Goal: Task Accomplishment & Management: Use online tool/utility

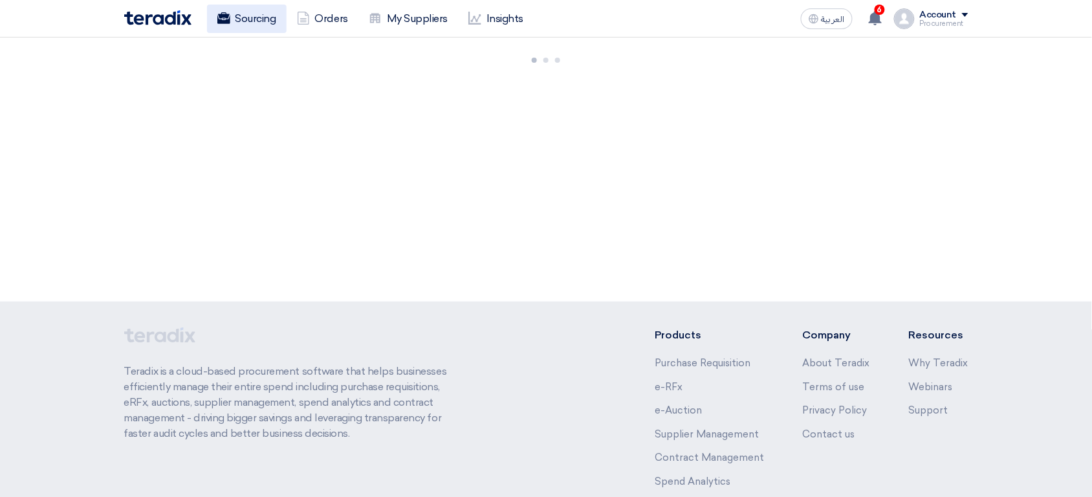
click at [271, 30] on link "Sourcing" at bounding box center [247, 19] width 80 height 28
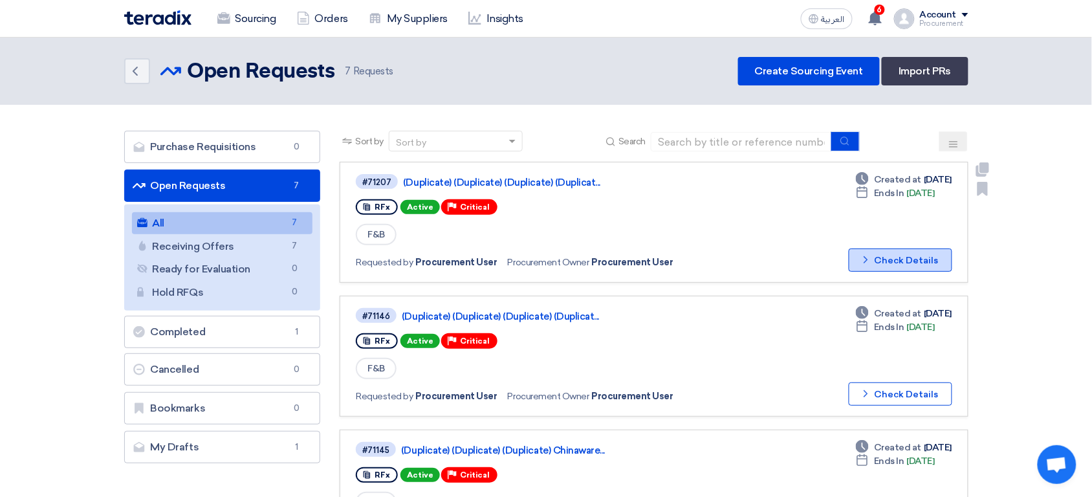
click at [910, 256] on button "Check details Check Details" at bounding box center [901, 259] width 104 height 23
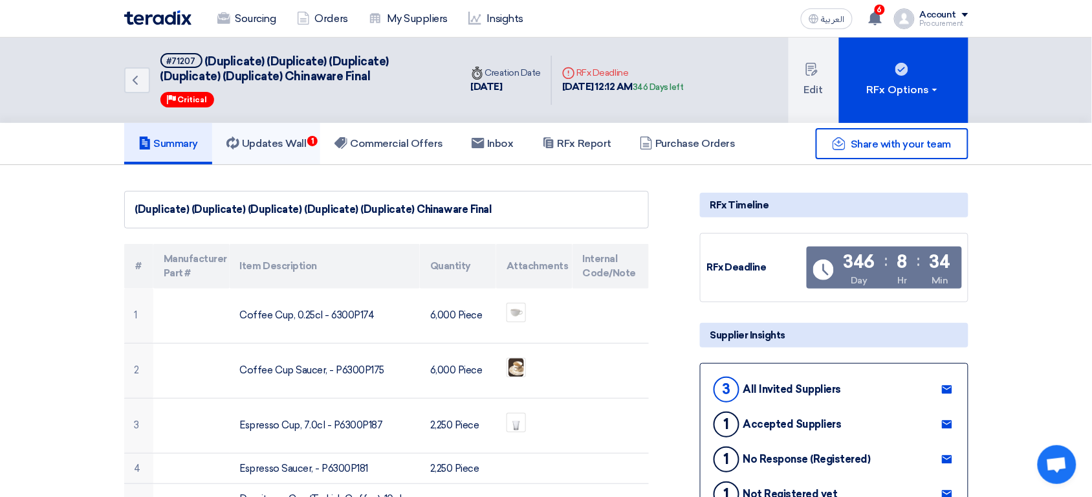
click at [312, 148] on link "Updates Wall 1" at bounding box center [266, 143] width 108 height 41
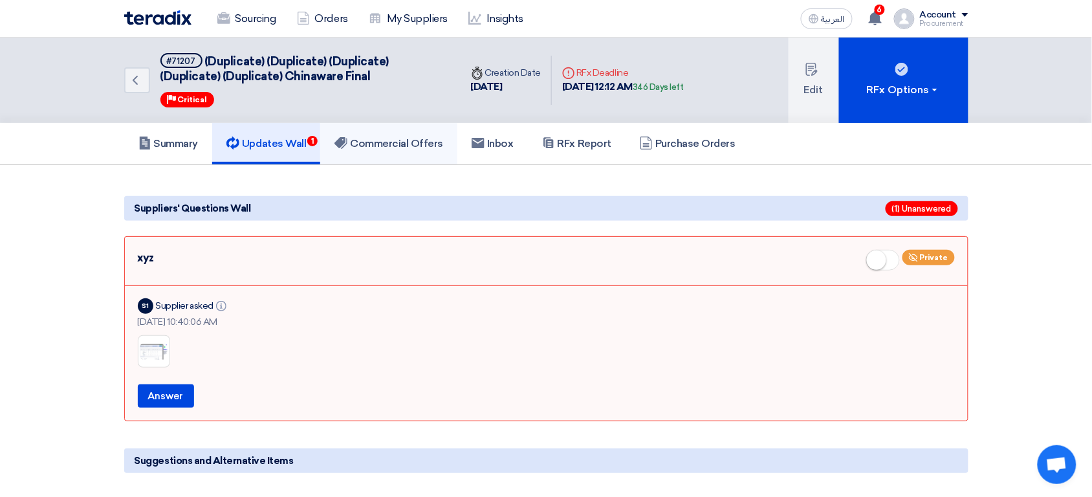
click at [423, 151] on link "Commercial Offers" at bounding box center [388, 143] width 137 height 41
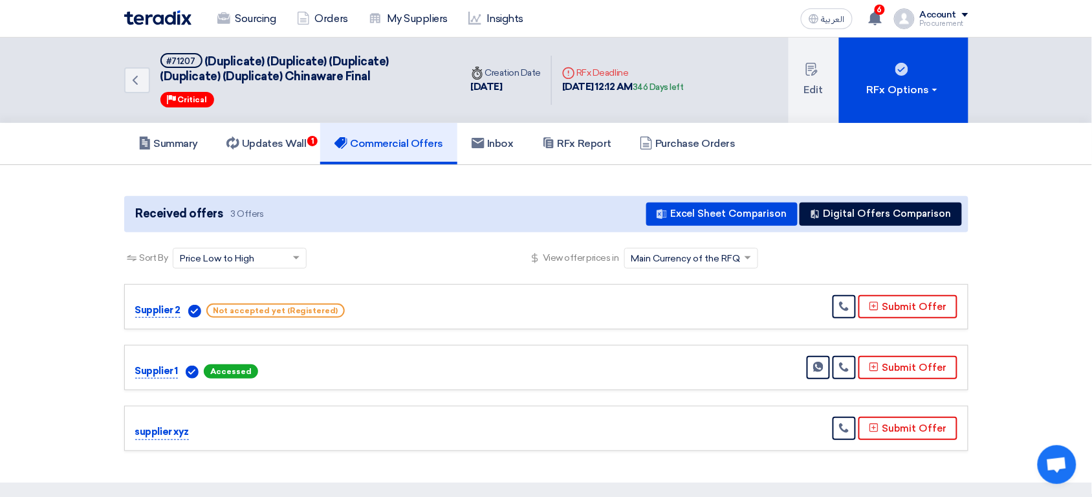
scroll to position [7, 0]
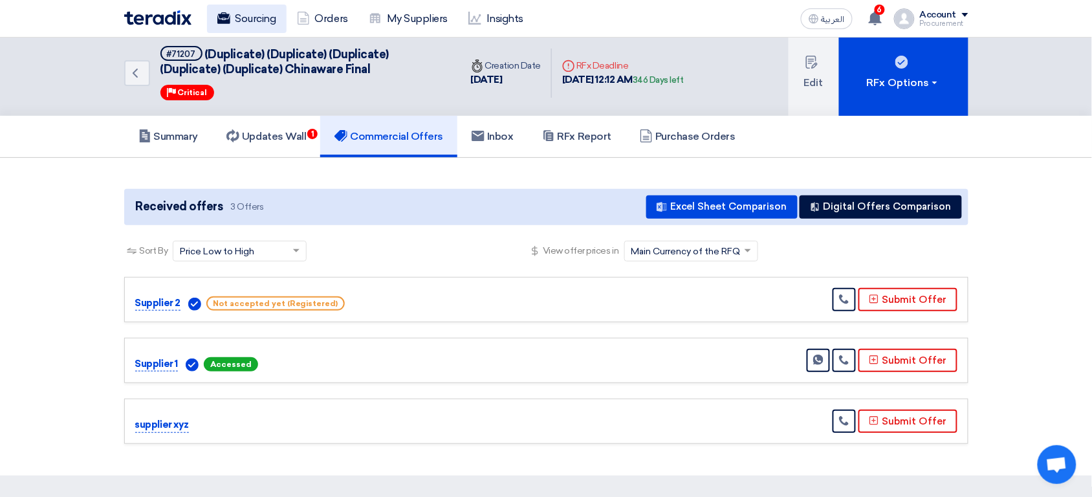
click at [234, 17] on link "Sourcing" at bounding box center [247, 19] width 80 height 28
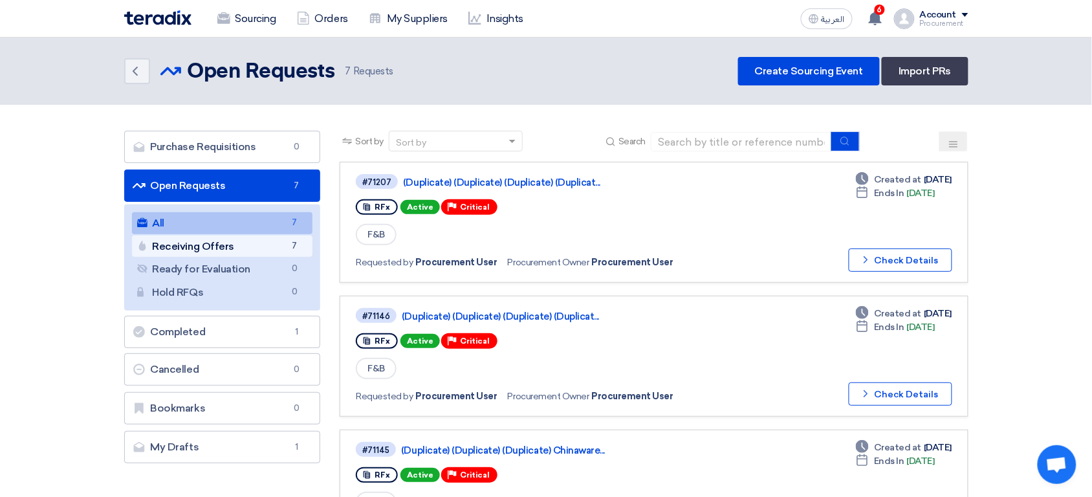
click at [265, 248] on link "Receiving Offers Receiving Offers 7" at bounding box center [222, 247] width 181 height 22
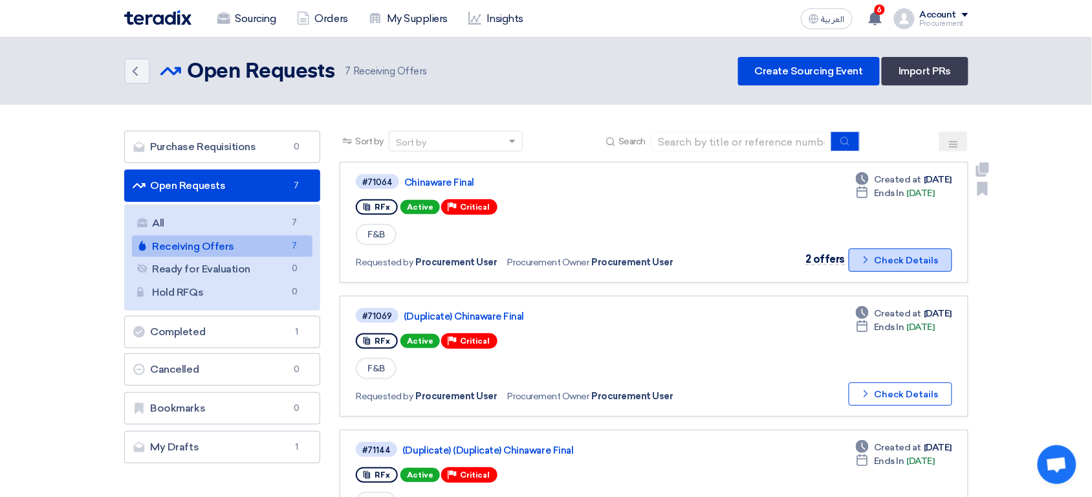
click at [917, 261] on button "Check details Check Details" at bounding box center [901, 259] width 104 height 23
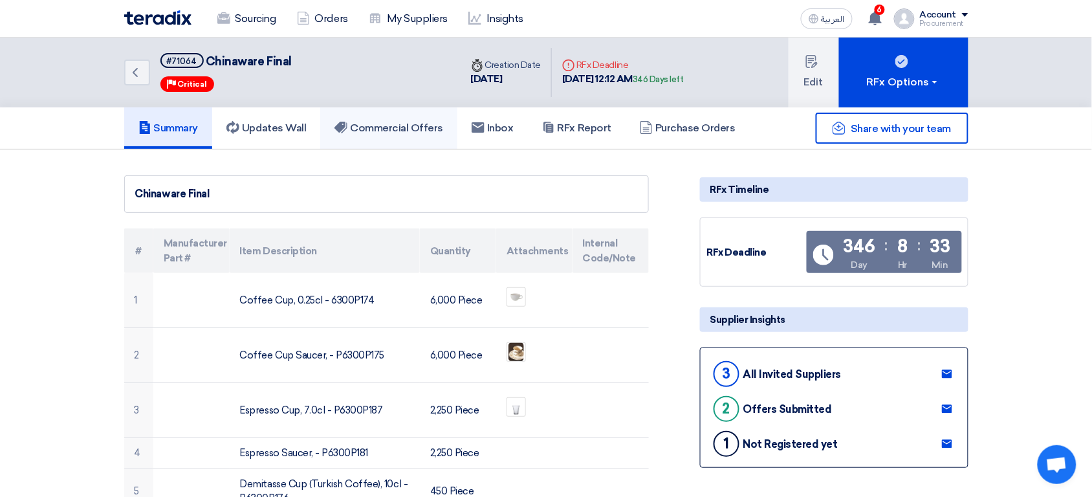
click at [390, 122] on h5 "Commercial Offers" at bounding box center [389, 128] width 109 height 13
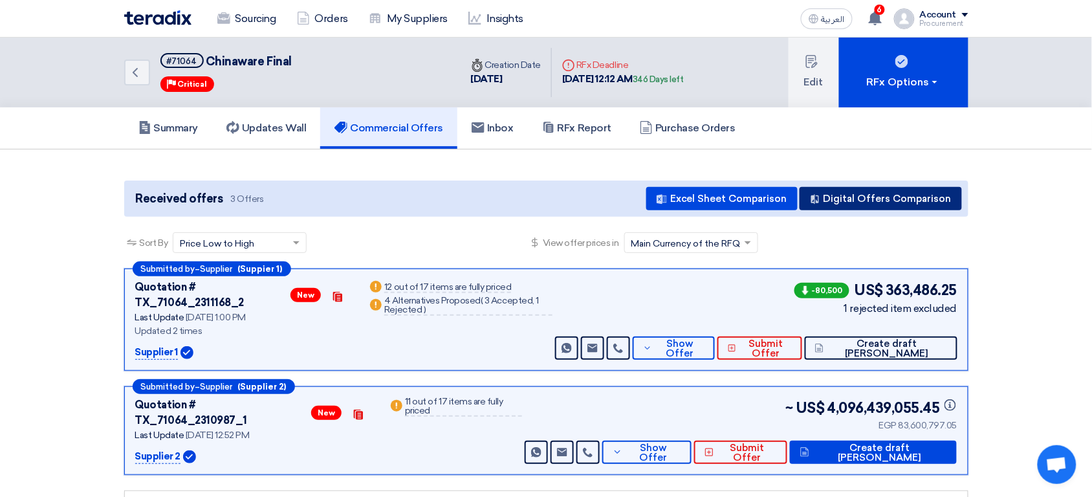
click at [919, 207] on button "Digital Offers Comparison" at bounding box center [881, 198] width 162 height 23
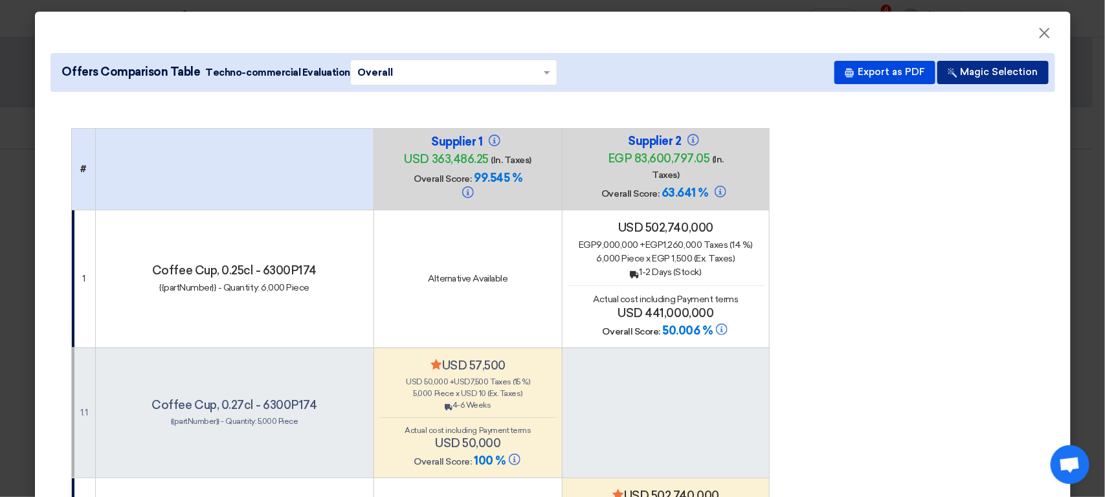
click at [978, 74] on button "Magic Selection" at bounding box center [992, 72] width 111 height 23
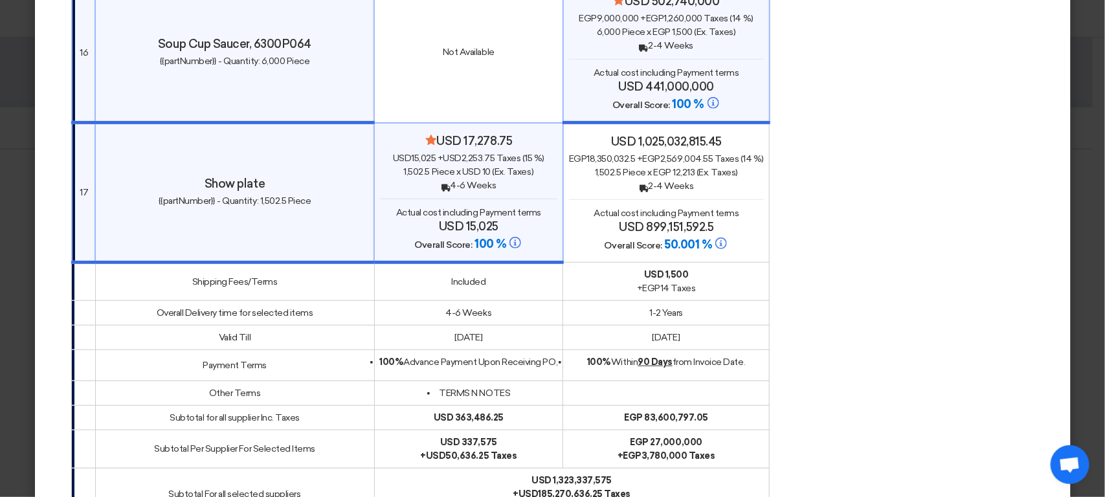
scroll to position [2702, 0]
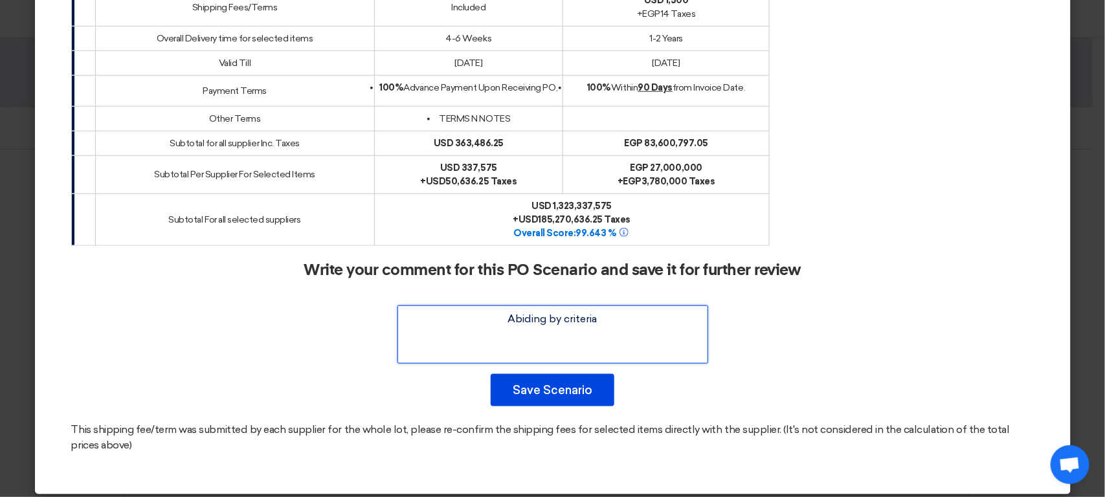
click at [628, 325] on textarea at bounding box center [552, 334] width 311 height 58
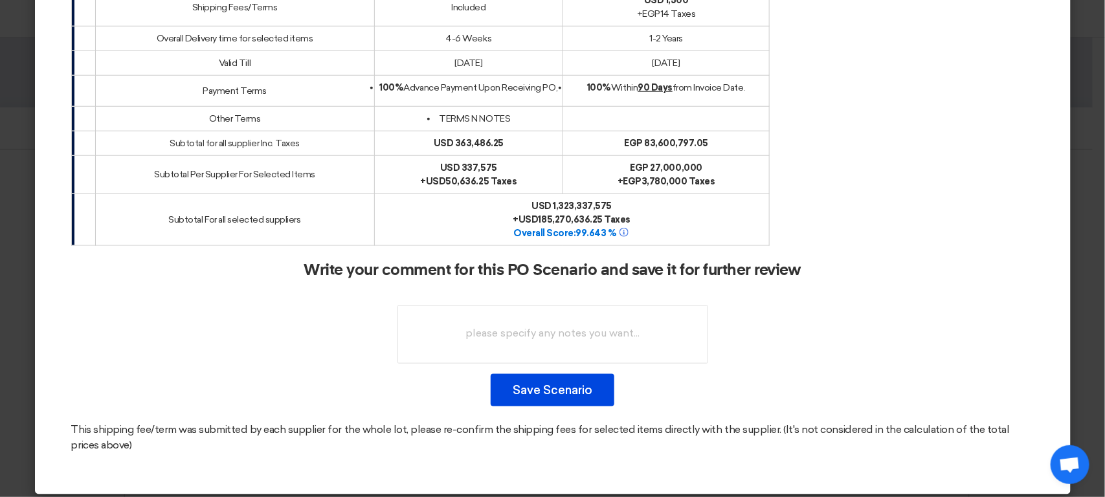
click at [681, 381] on div "Write your comment for this PO Scenario and save it for further review Save Sce…" at bounding box center [552, 333] width 963 height 145
click at [575, 392] on button "Save Scenario" at bounding box center [553, 390] width 124 height 32
click at [588, 380] on button "Save Scenario" at bounding box center [553, 390] width 124 height 32
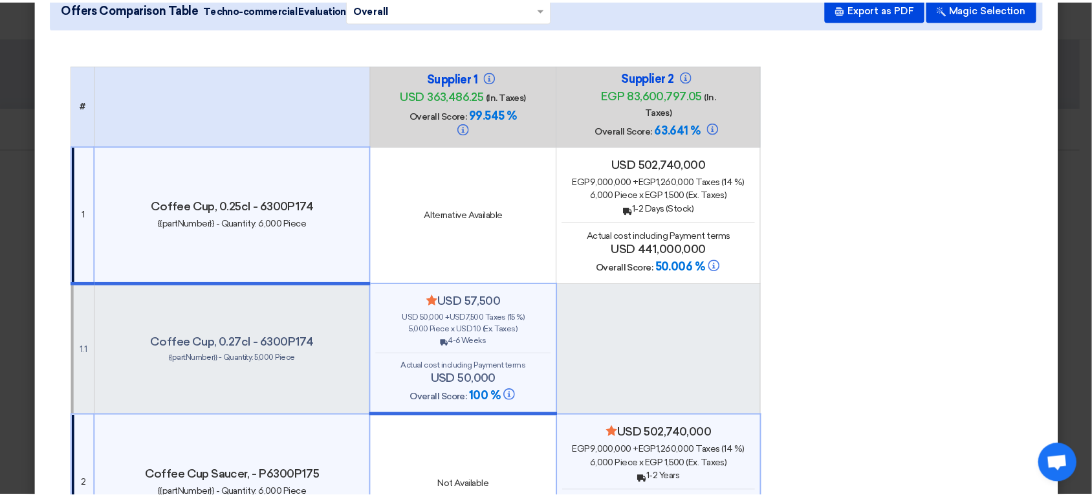
scroll to position [0, 0]
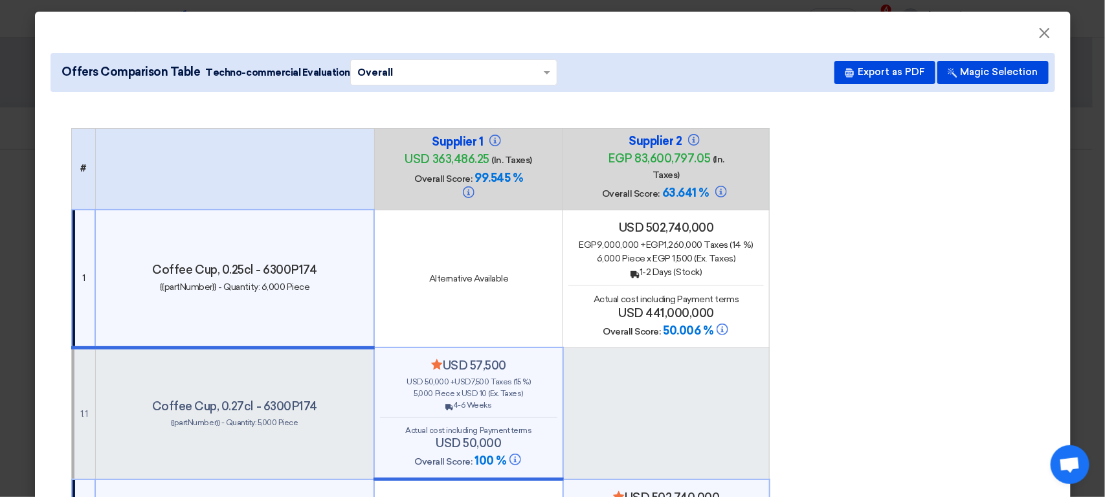
click at [537, 169] on div "Supplier 1 usd 363,486.25 (In. Taxes) Overall Score: 99.545 %" at bounding box center [469, 169] width 178 height 69
click at [538, 145] on div "Supplier 1 usd 363,486.25 (In. Taxes) Overall Score: 99.545 %" at bounding box center [469, 169] width 178 height 69
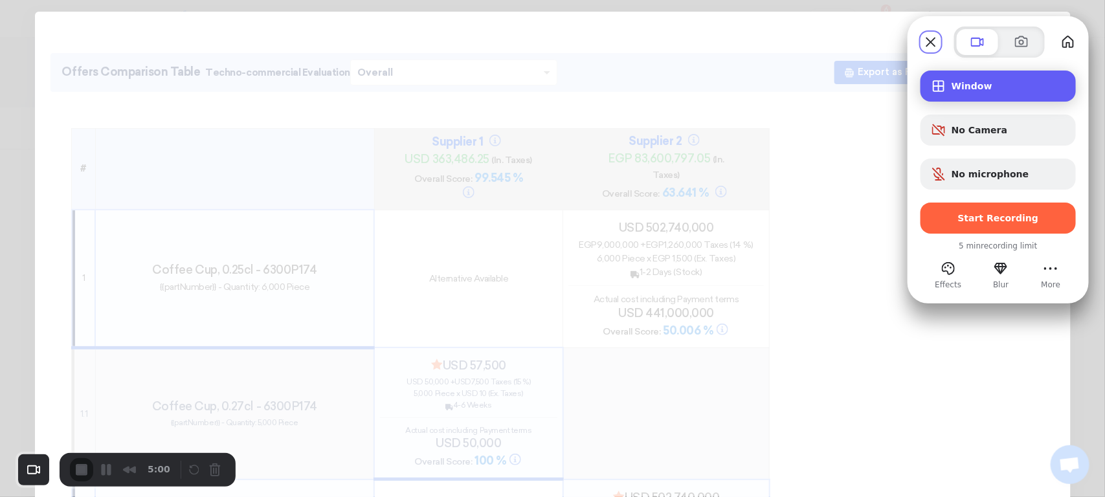
click at [1002, 85] on span "Window" at bounding box center [1008, 86] width 114 height 10
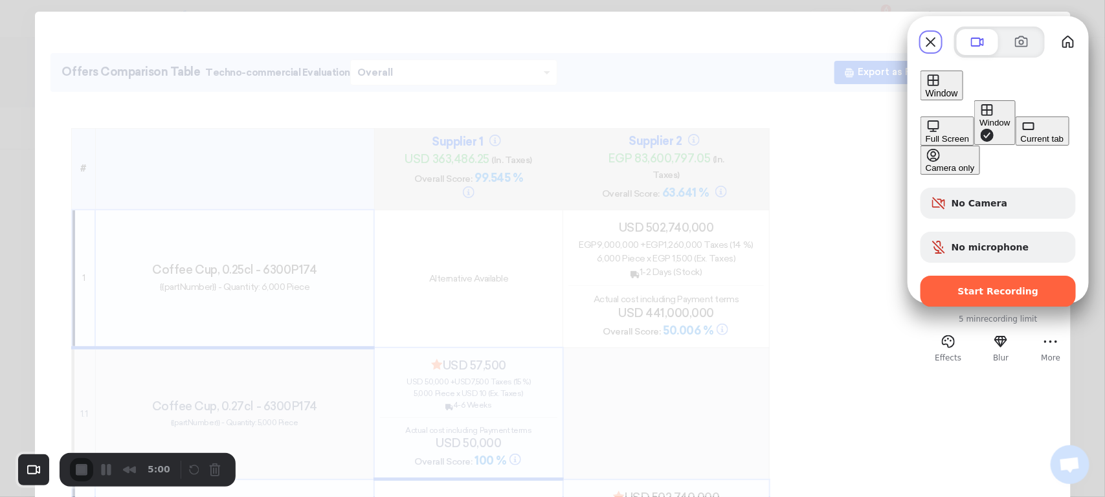
click at [925, 134] on div "Full Screen" at bounding box center [946, 139] width 43 height 10
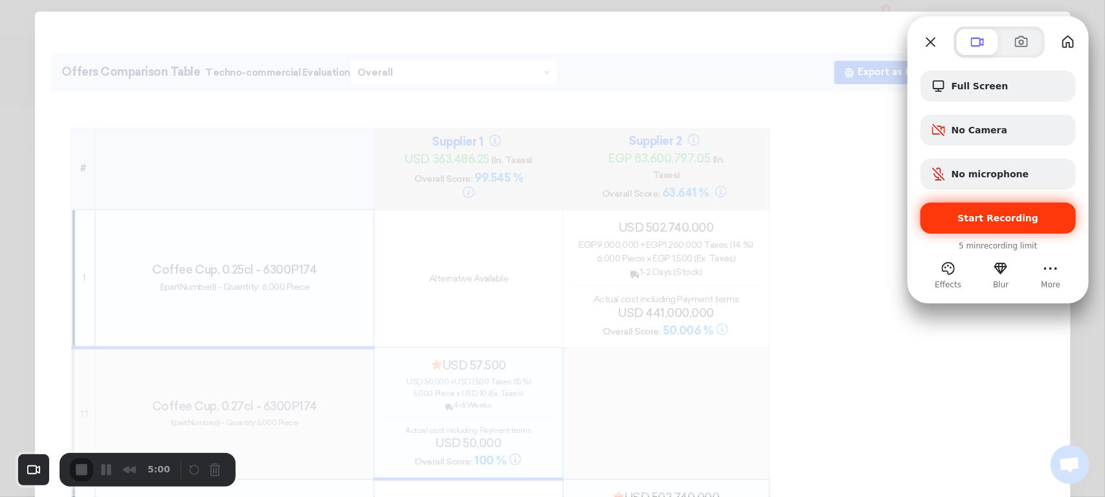
click at [986, 221] on span "Start Recording" at bounding box center [998, 218] width 81 height 10
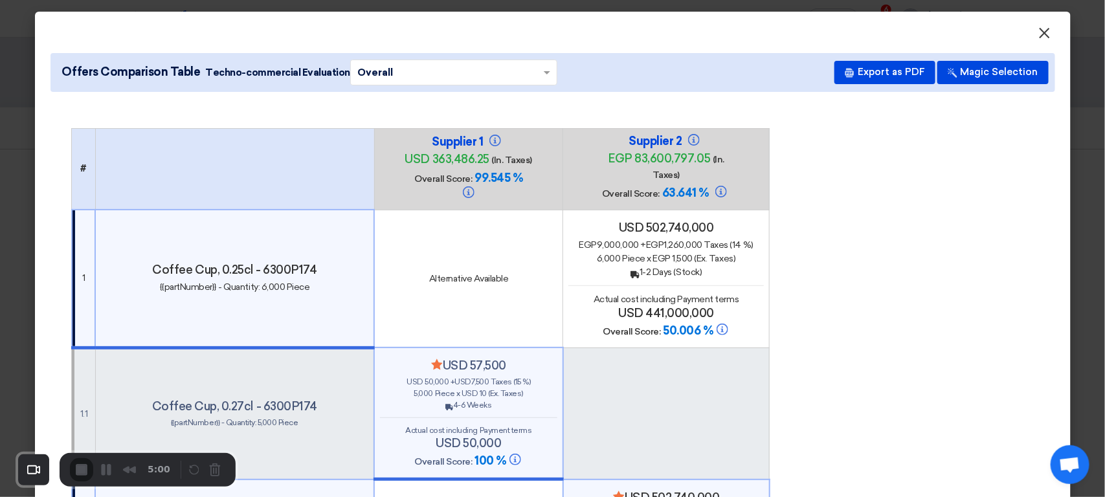
click at [1038, 31] on span "×" at bounding box center [1044, 36] width 13 height 26
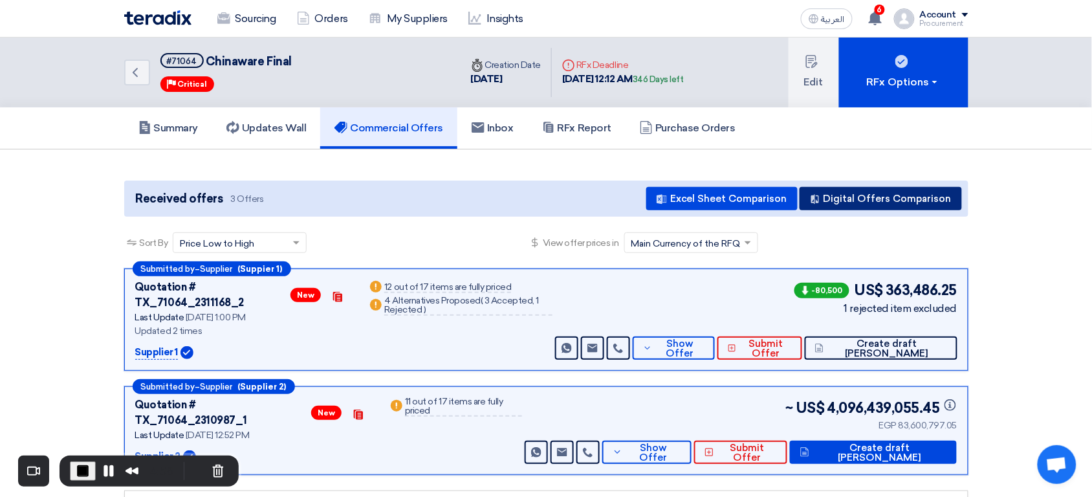
click at [907, 199] on button "Digital Offers Comparison" at bounding box center [881, 198] width 162 height 23
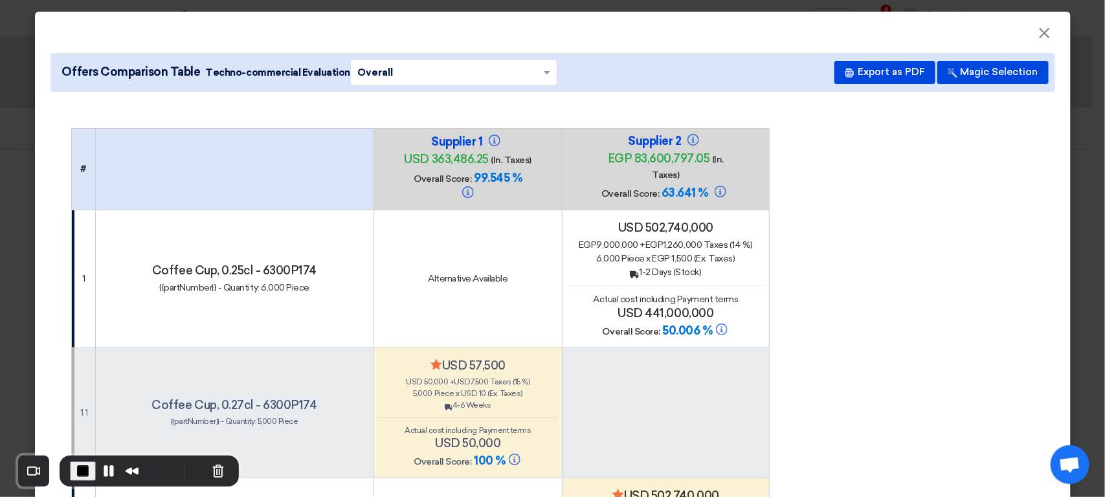
click at [544, 138] on th "Supplier 1 usd 363,486.25 (In. Taxes) Overall Score: 99.545 %" at bounding box center [467, 169] width 189 height 82
click at [413, 161] on span "usd 363,486.25" at bounding box center [446, 159] width 84 height 14
click at [380, 150] on div "Supplier 1 usd 363,486.25 (In. Taxes) Overall Score: 99.545 %" at bounding box center [468, 169] width 178 height 69
click at [408, 166] on span "usd 363,486.25" at bounding box center [446, 159] width 84 height 14
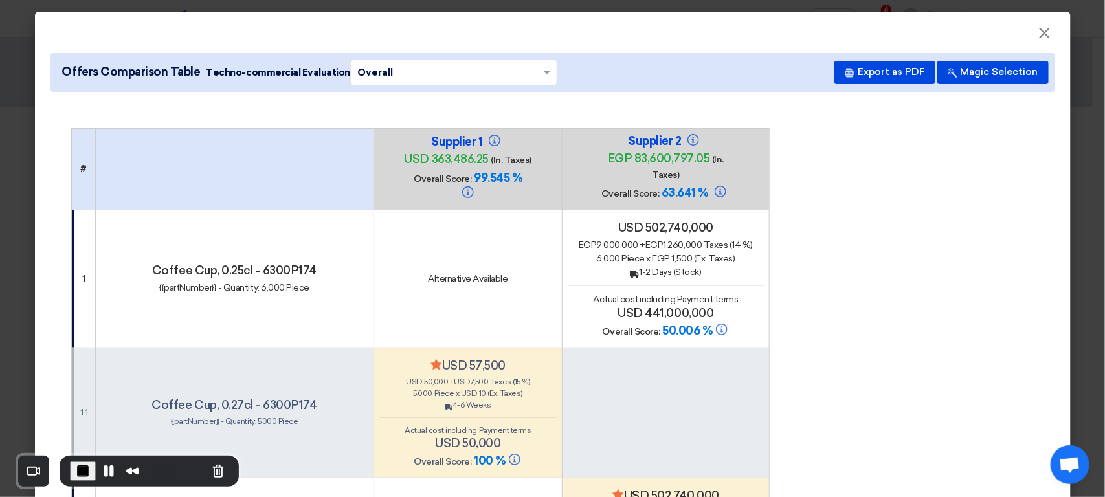
click at [408, 166] on span "usd 363,486.25" at bounding box center [446, 159] width 84 height 14
click at [410, 178] on h4 "Overall Score: 99.545 %" at bounding box center [467, 186] width 129 height 30
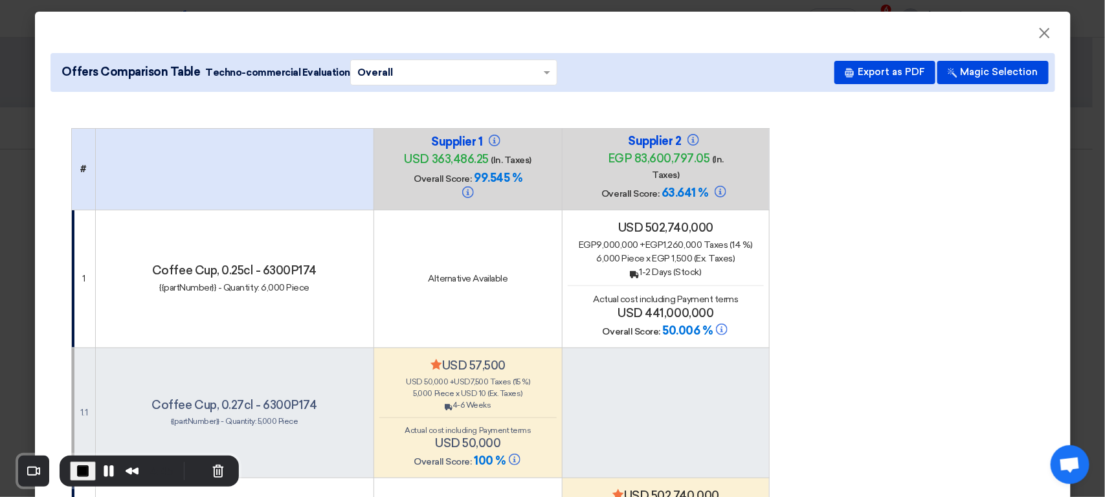
click at [601, 149] on div "Supplier 2 egp 83,600,797.05 (In. Taxes) Overall Score: 63.641 %" at bounding box center [665, 169] width 129 height 71
click at [601, 188] on span "Overall Score:" at bounding box center [630, 193] width 58 height 11
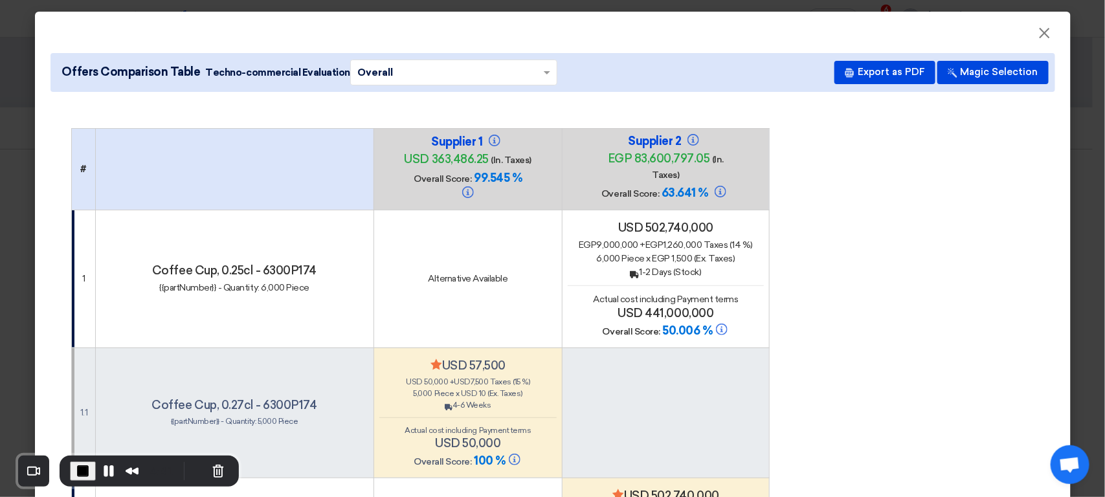
click at [986, 72] on button "Magic Selection" at bounding box center [992, 72] width 111 height 23
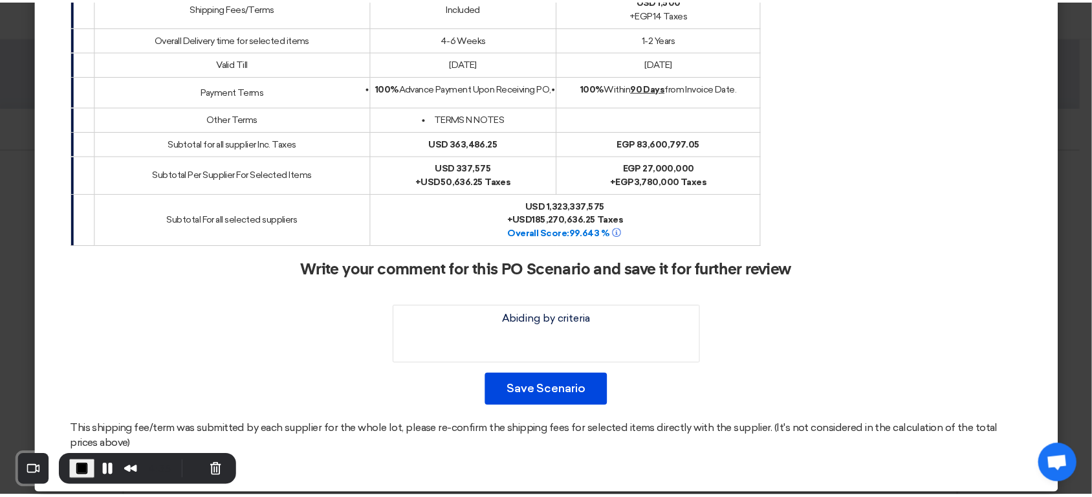
scroll to position [2698, 0]
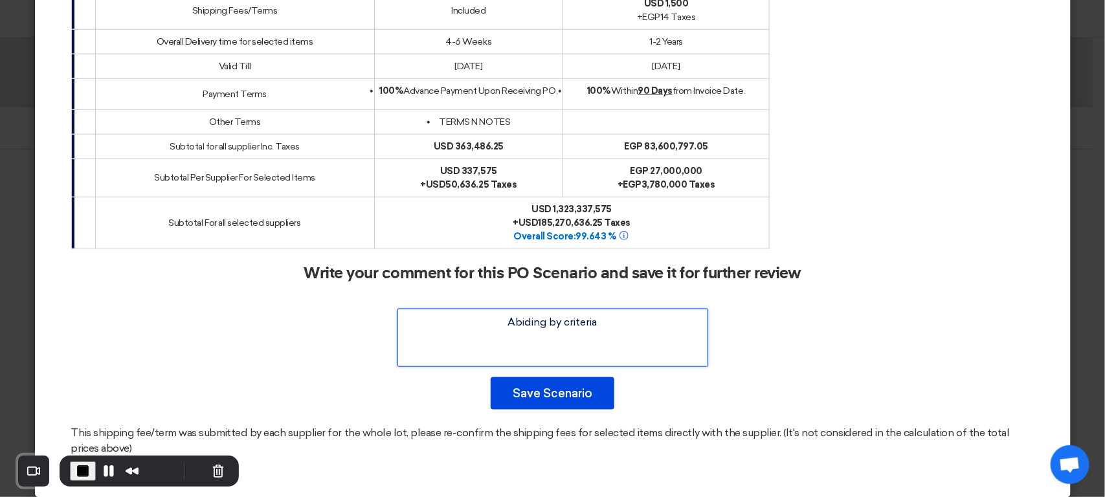
click at [637, 309] on textarea at bounding box center [552, 338] width 311 height 58
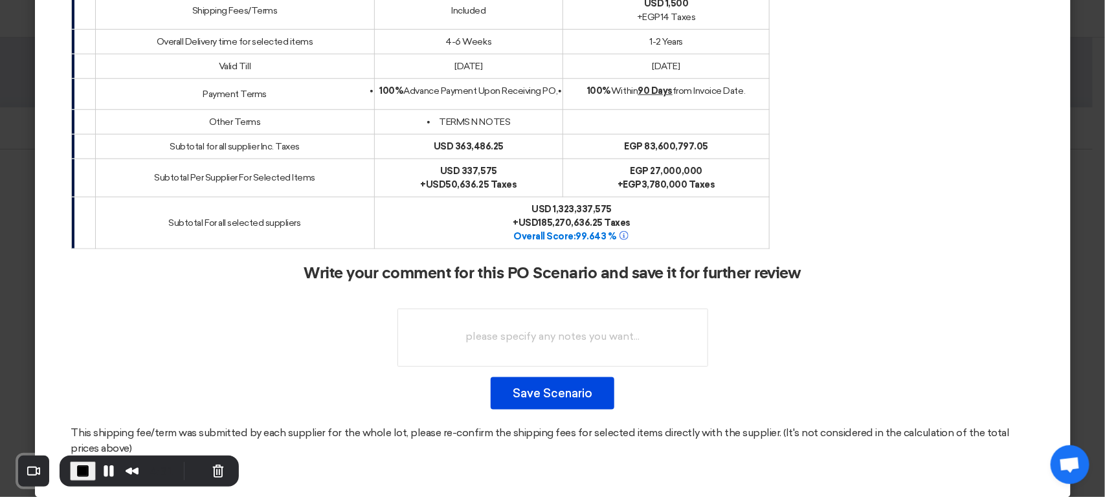
click at [747, 327] on div "Write your comment for this PO Scenario and save it for further review Save Sce…" at bounding box center [552, 337] width 963 height 145
click at [577, 388] on button "Save Scenario" at bounding box center [553, 393] width 124 height 32
click at [591, 391] on button "Save Scenario" at bounding box center [553, 393] width 124 height 32
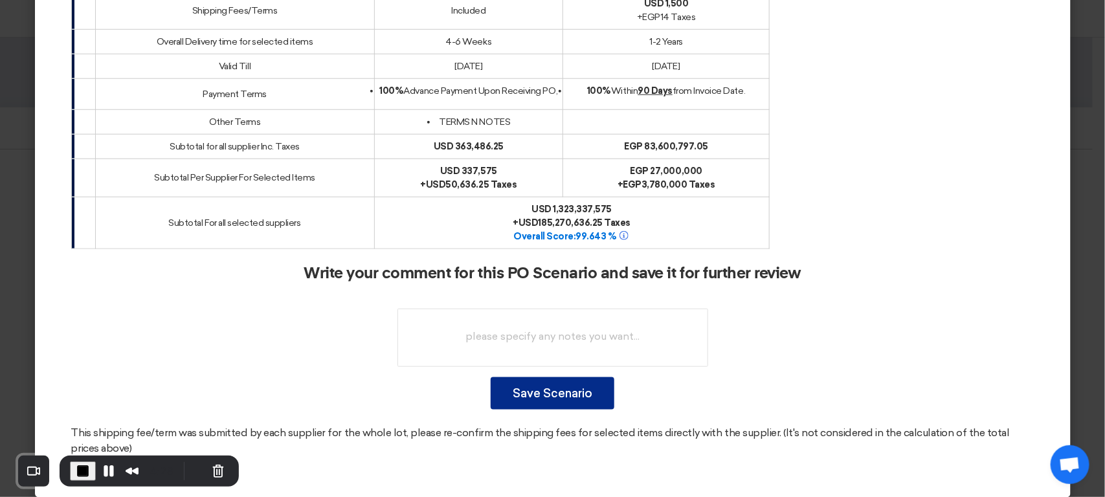
click at [513, 385] on button "Save Scenario" at bounding box center [553, 393] width 124 height 32
click at [578, 379] on button "Save Scenario" at bounding box center [553, 393] width 124 height 32
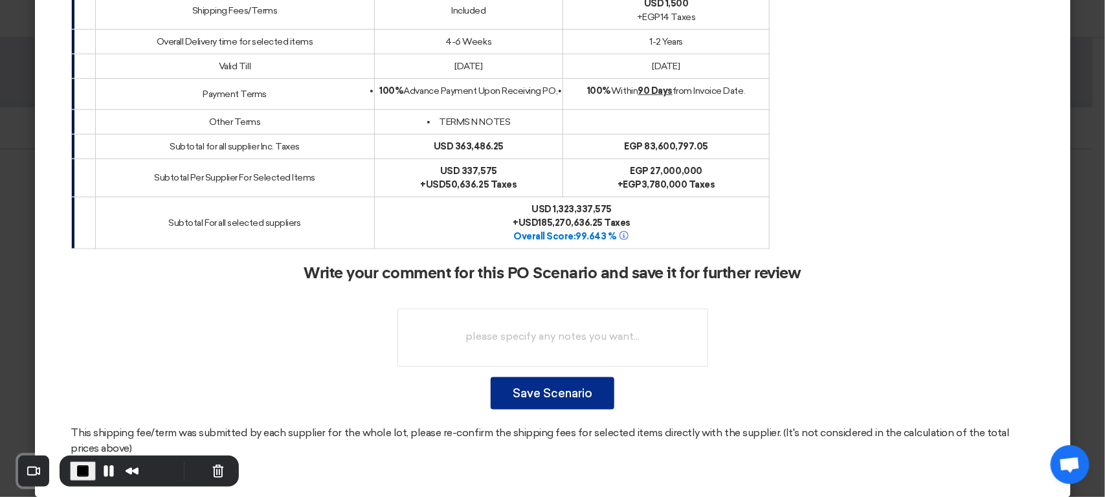
click at [578, 379] on button "Save Scenario" at bounding box center [553, 393] width 124 height 32
drag, startPoint x: 578, startPoint y: 379, endPoint x: 583, endPoint y: 326, distance: 52.7
click at [583, 326] on div "Write your comment for this PO Scenario and save it for further review Save Sce…" at bounding box center [552, 337] width 963 height 145
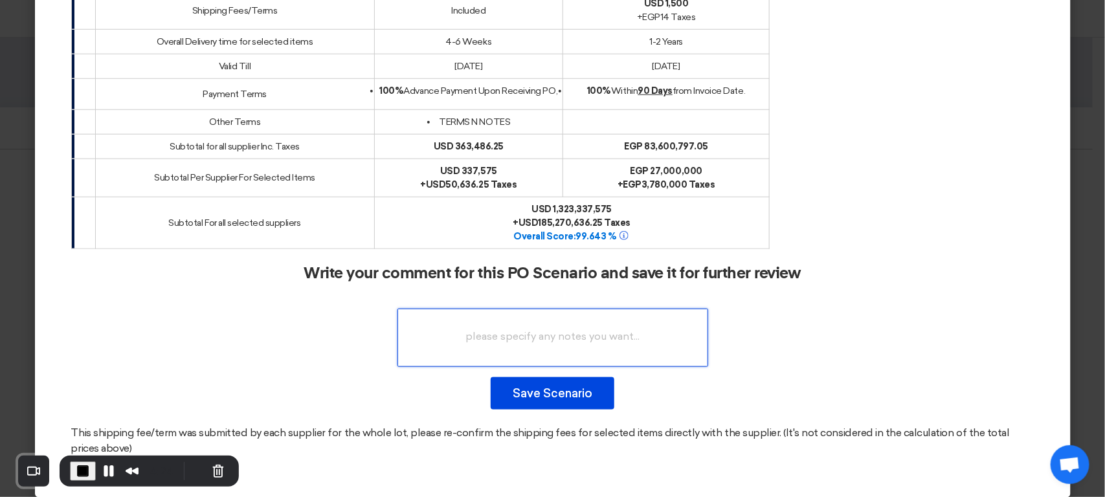
click at [583, 326] on textarea at bounding box center [552, 338] width 311 height 58
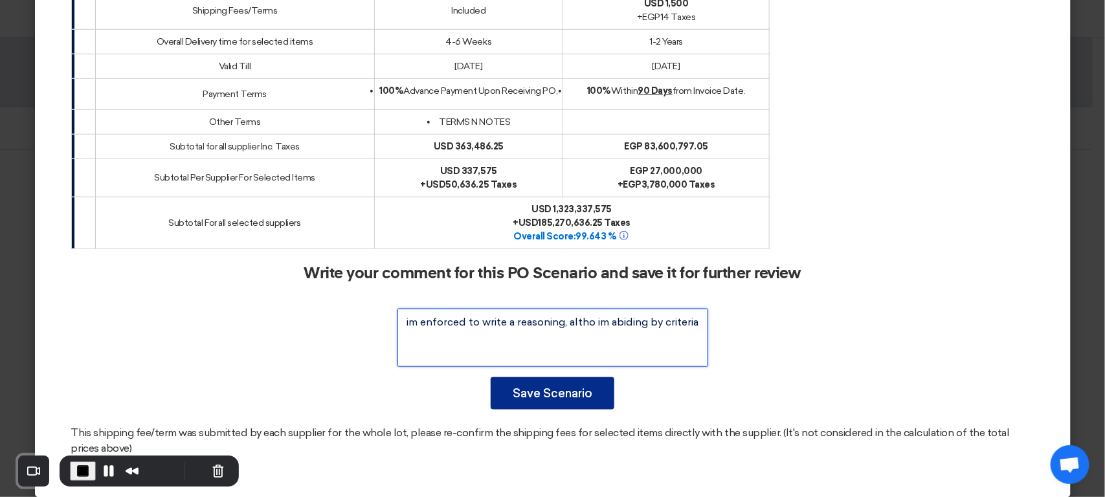
type textarea "im enforced to write a reasoning, altho im abiding by criteria"
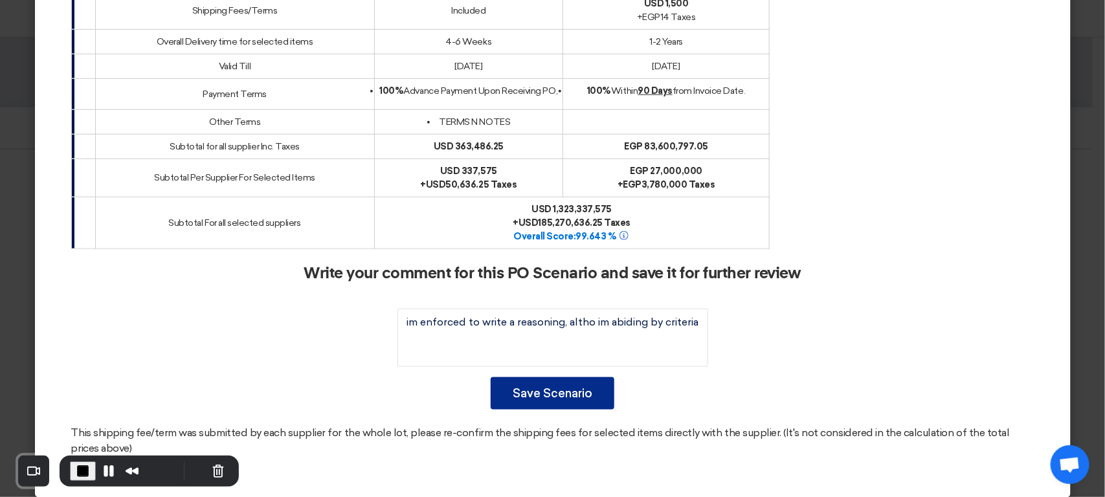
click at [577, 393] on button "Save Scenario" at bounding box center [553, 393] width 124 height 32
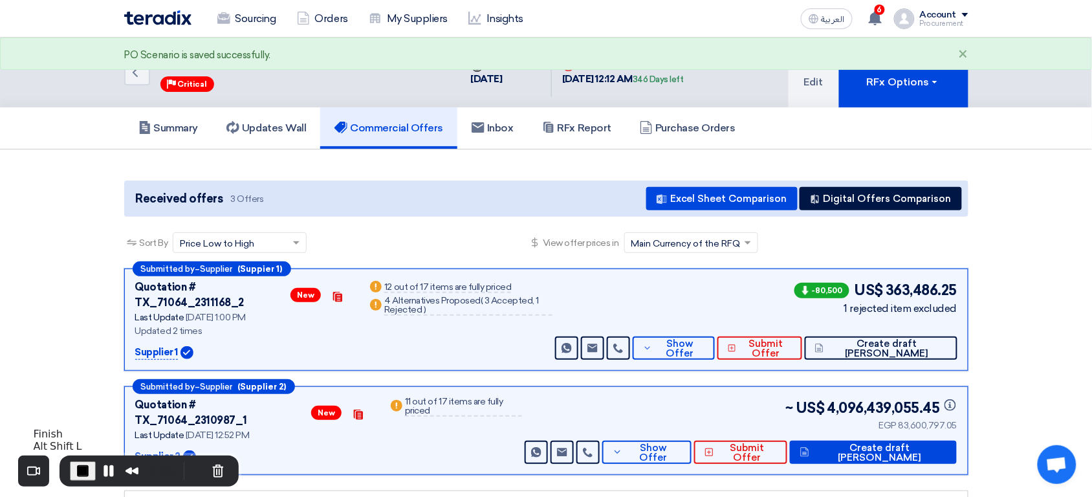
click at [82, 472] on span "End Recording" at bounding box center [83, 471] width 16 height 16
